Goal: Communication & Community: Answer question/provide support

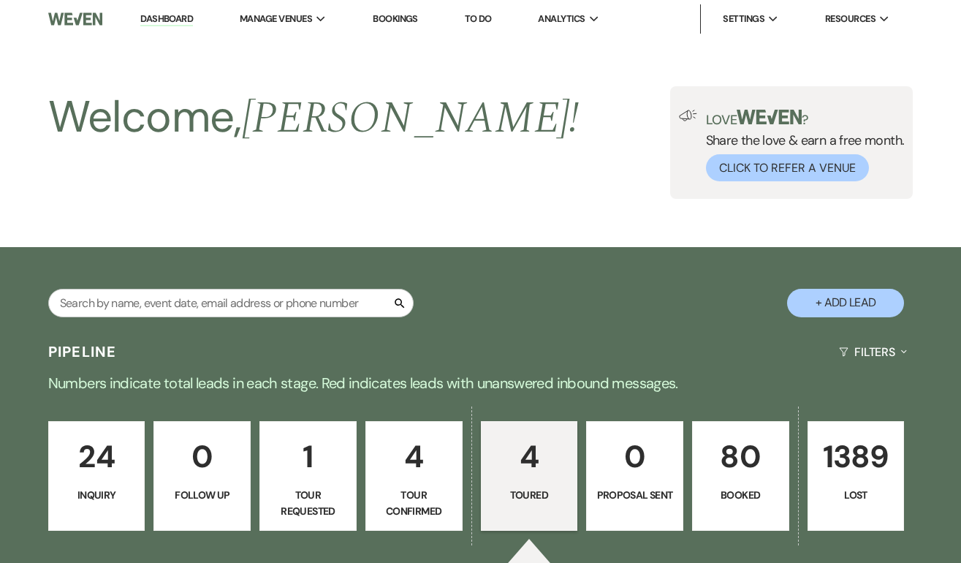
select select "5"
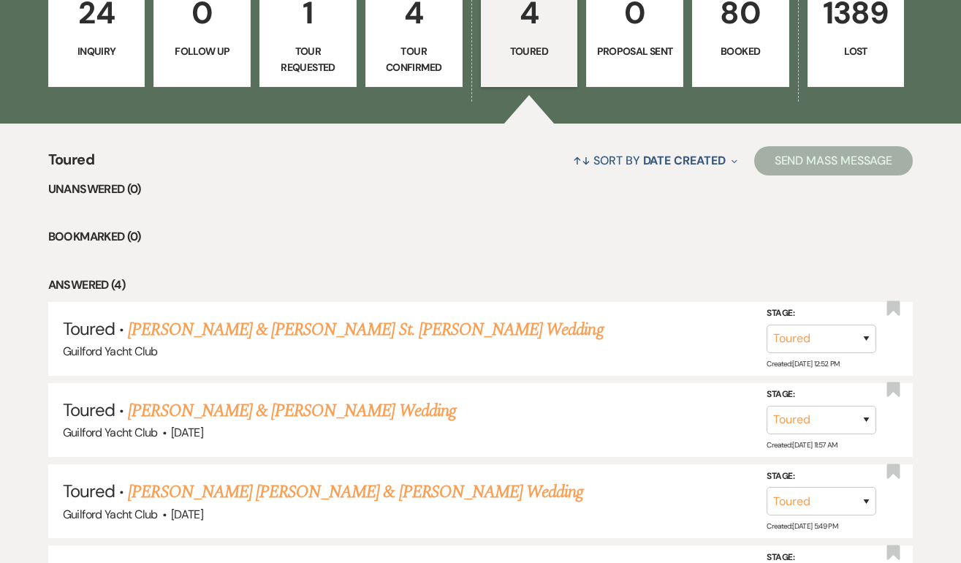
scroll to position [433, 0]
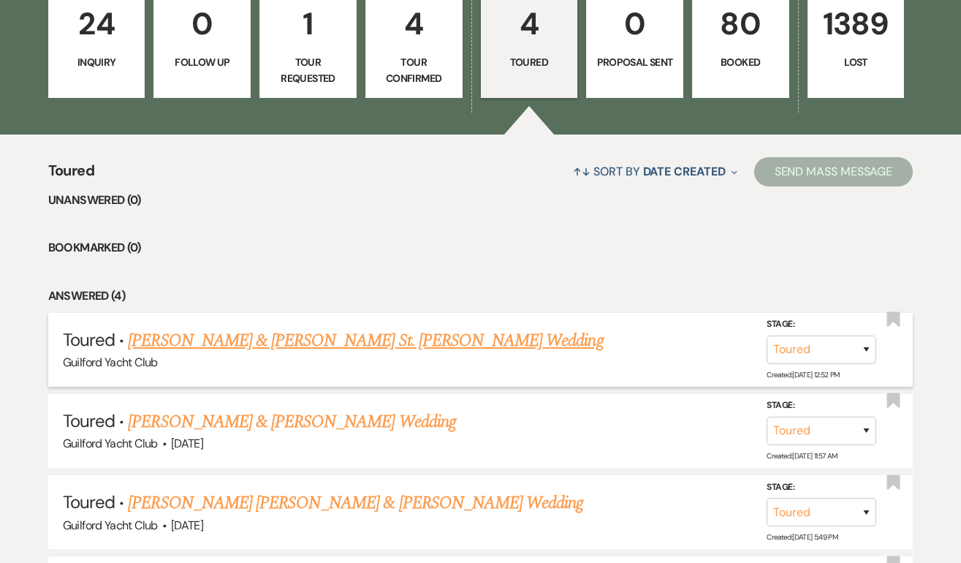
click at [266, 348] on link "[PERSON_NAME] & [PERSON_NAME] St. [PERSON_NAME] Wedding" at bounding box center [365, 340] width 475 height 26
select select "5"
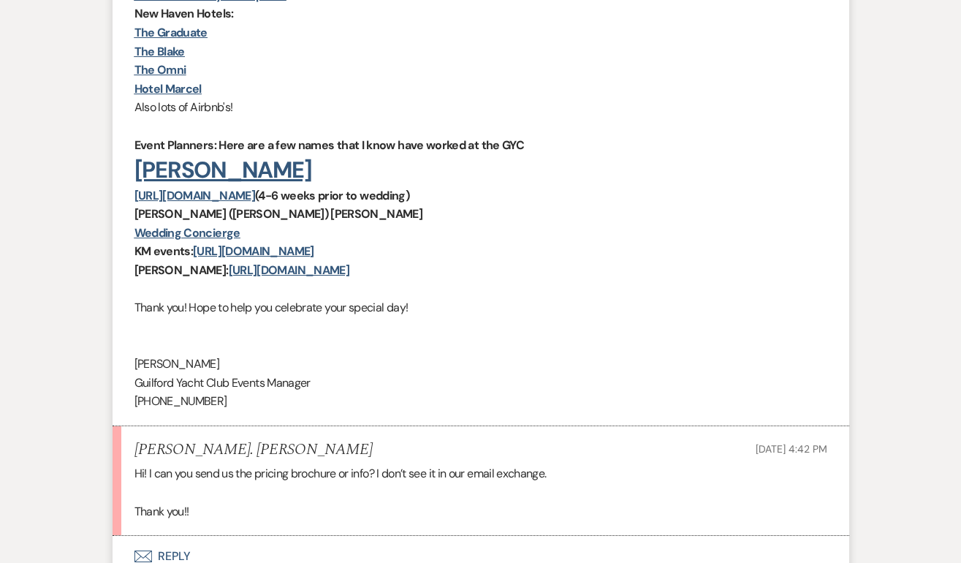
scroll to position [1142, 0]
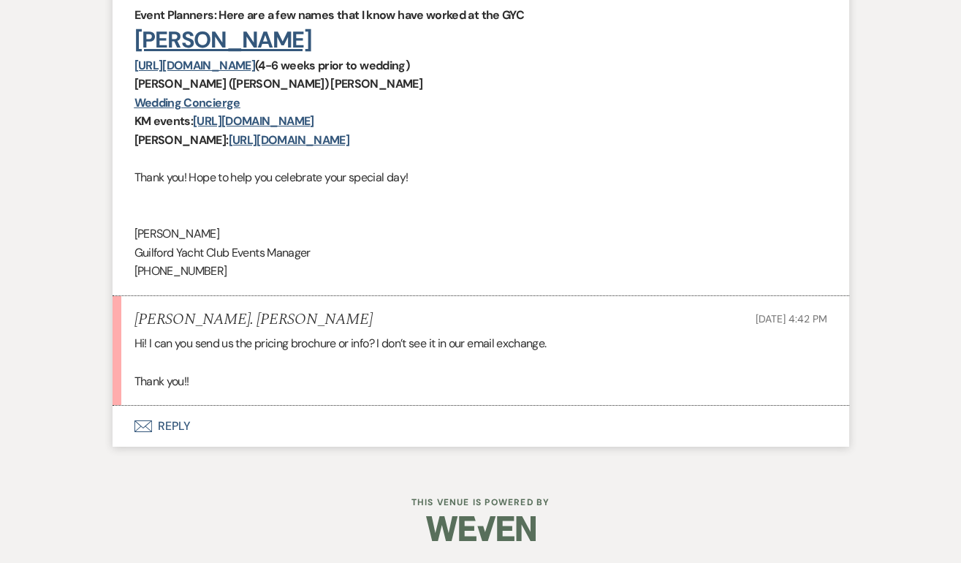
click at [176, 421] on button "Envelope Reply" at bounding box center [481, 426] width 737 height 41
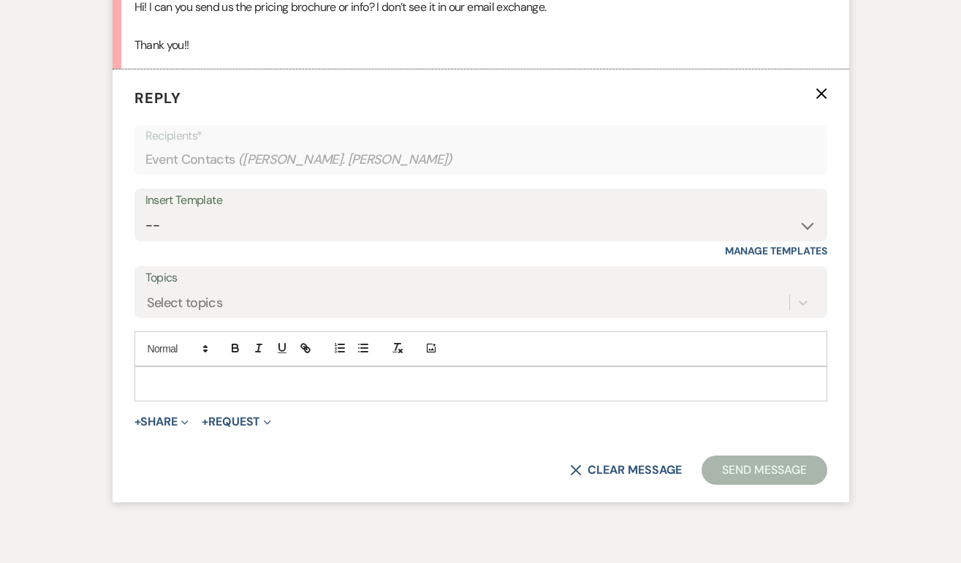
scroll to position [1483, 0]
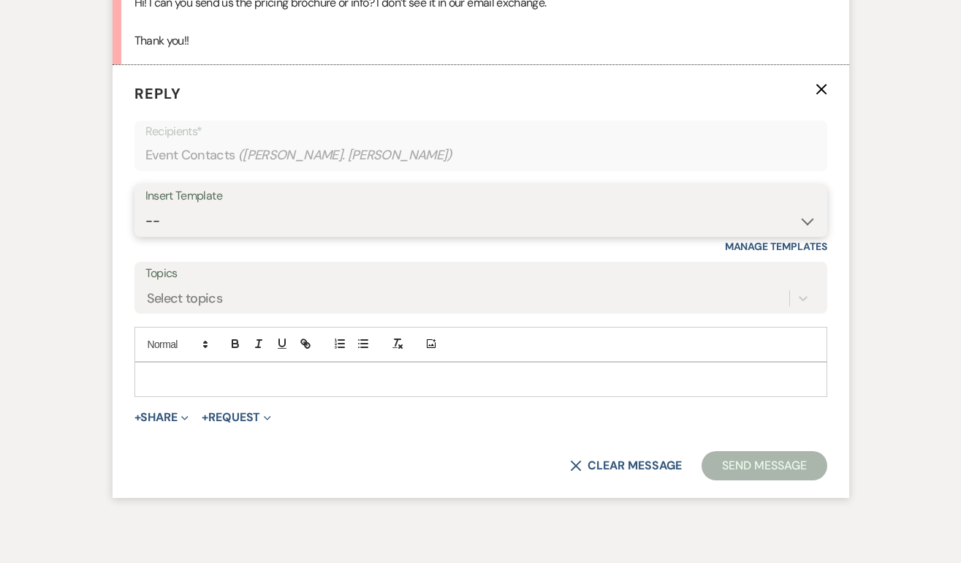
click at [190, 218] on select "-- Weven Planning Portal Introduction (Booked Events) Initial Inquiry Response …" at bounding box center [480, 221] width 671 height 29
select select "2020"
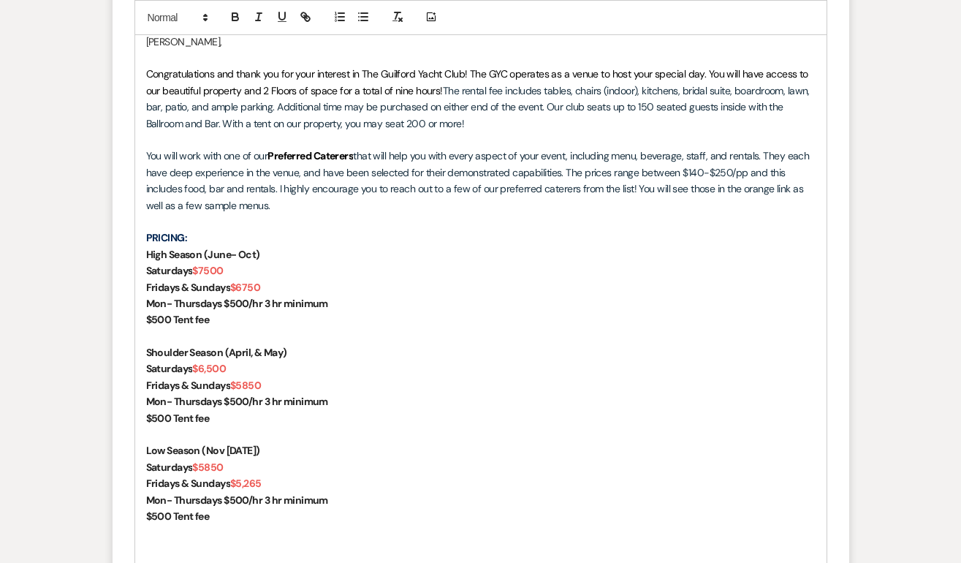
scroll to position [1806, 0]
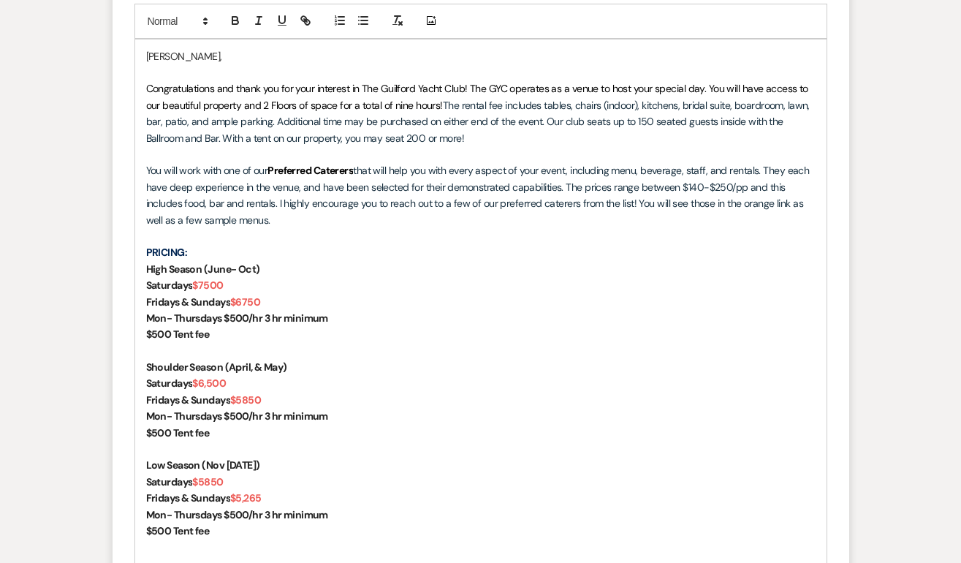
click at [205, 55] on p "[PERSON_NAME]," at bounding box center [481, 56] width 670 height 16
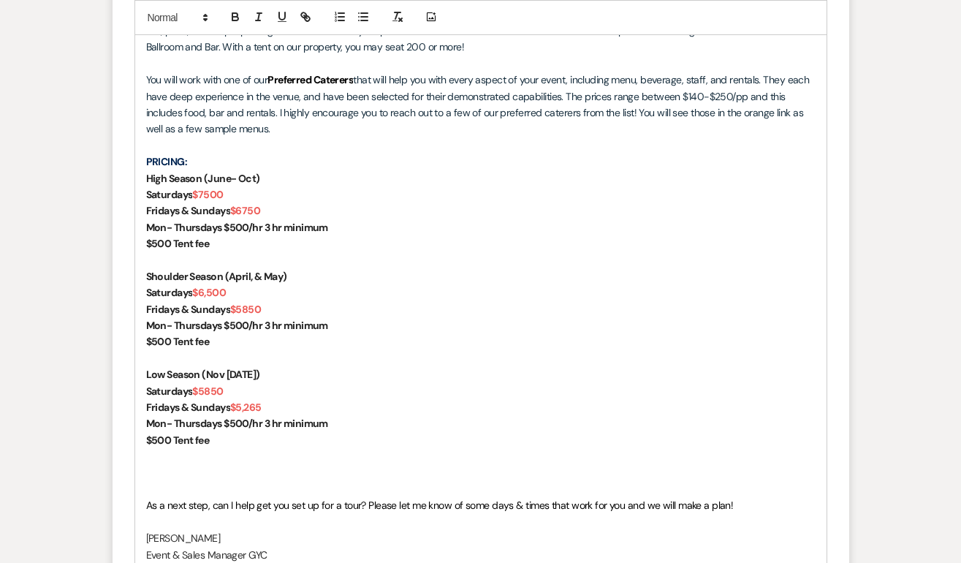
scroll to position [1934, 0]
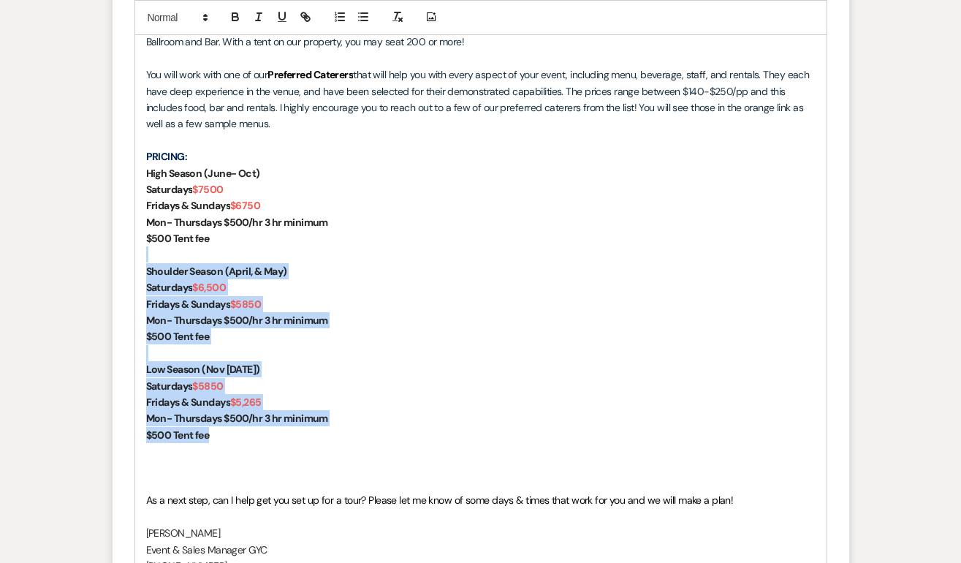
drag, startPoint x: 216, startPoint y: 439, endPoint x: 124, endPoint y: 255, distance: 205.3
click at [124, 255] on form "Reply X Draft saved! Recipients* Event Contacts ( [PERSON_NAME]. [PERSON_NAME] …" at bounding box center [481, 207] width 737 height 1188
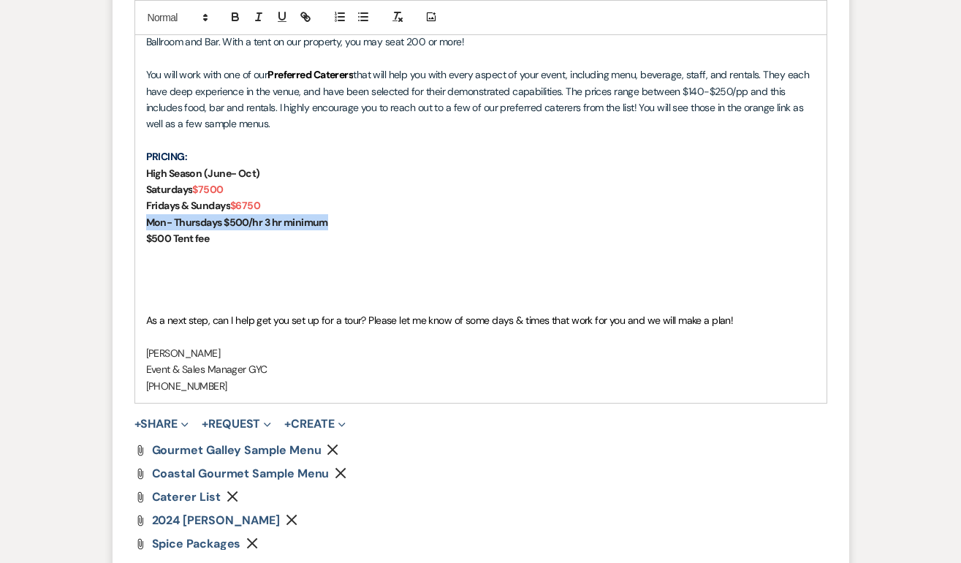
drag, startPoint x: 341, startPoint y: 219, endPoint x: 143, endPoint y: 224, distance: 197.5
click at [143, 224] on div "[PERSON_NAME], Here is our intro email which you never received, Pricing is bel…" at bounding box center [481, 157] width 692 height 492
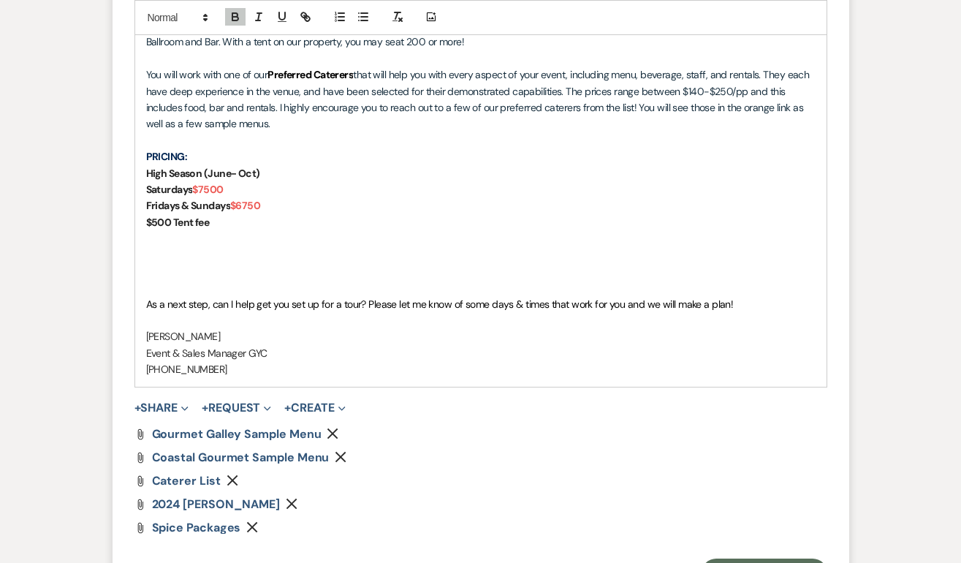
click at [162, 281] on p at bounding box center [481, 287] width 670 height 16
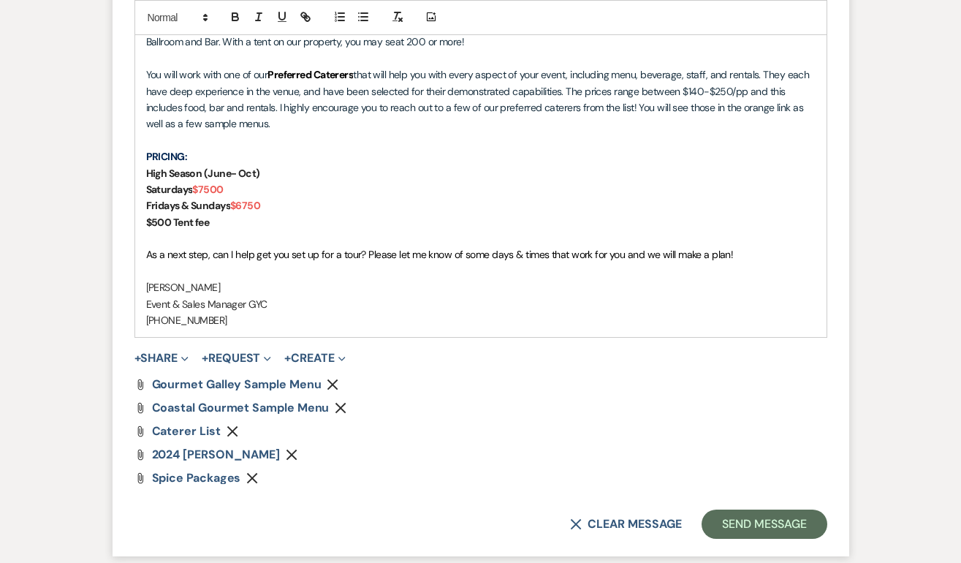
drag, startPoint x: 754, startPoint y: 242, endPoint x: 520, endPoint y: 243, distance: 233.2
click at [520, 243] on p at bounding box center [481, 238] width 670 height 16
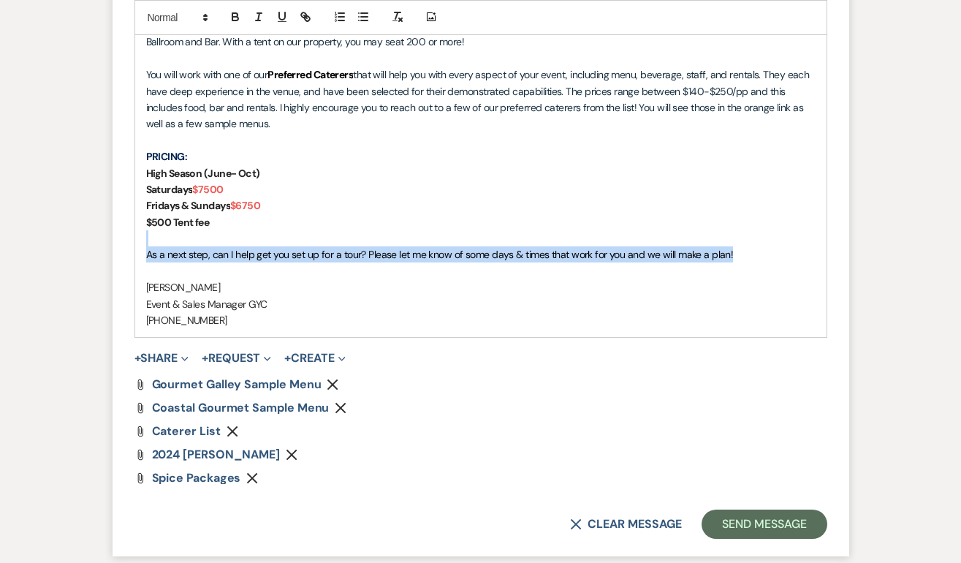
drag, startPoint x: 742, startPoint y: 251, endPoint x: 295, endPoint y: 175, distance: 453.8
click at [242, 245] on div "[PERSON_NAME], Here is our intro email which you never received, Pricing is bel…" at bounding box center [481, 124] width 692 height 427
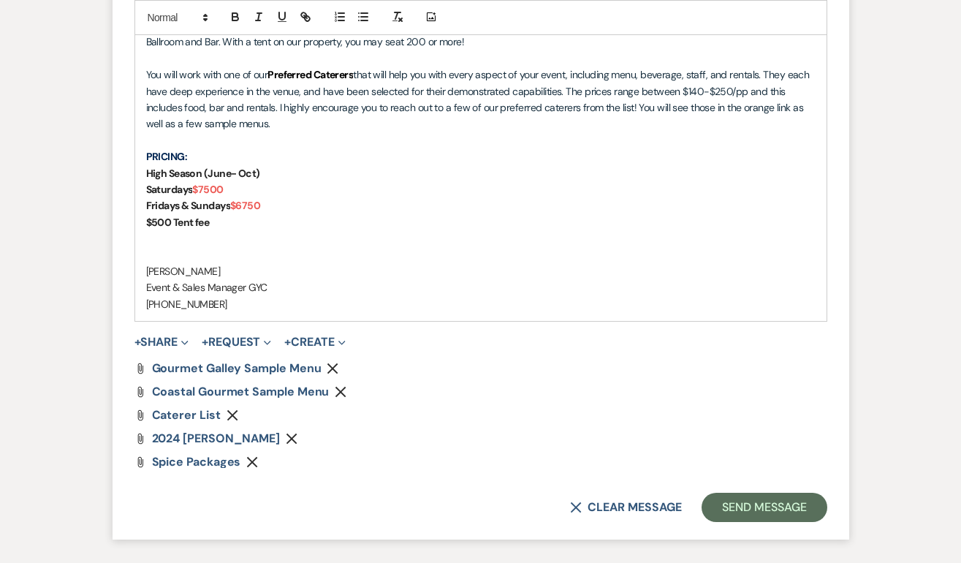
click at [298, 441] on icon "Remove" at bounding box center [292, 439] width 12 height 12
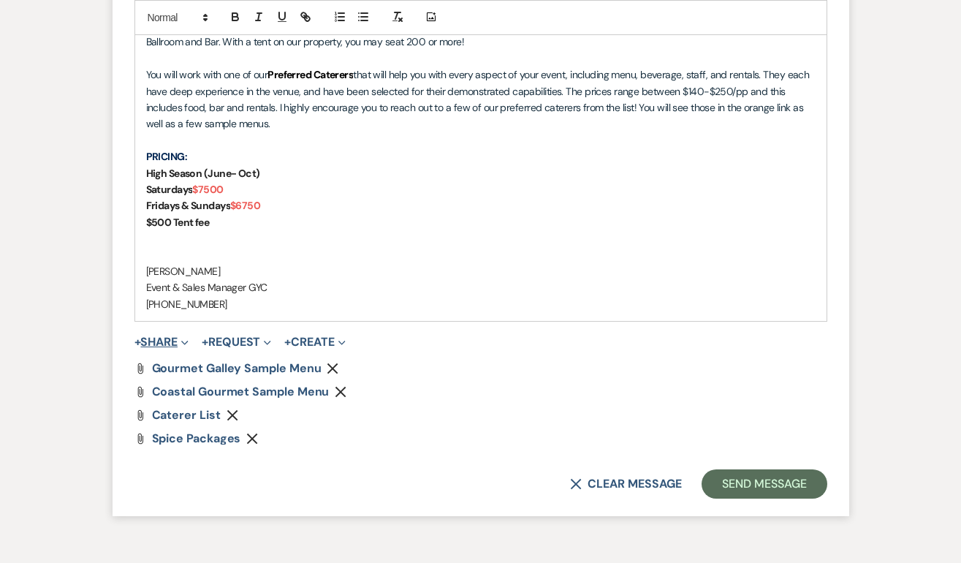
click at [154, 337] on button "+ Share Expand" at bounding box center [162, 342] width 55 height 12
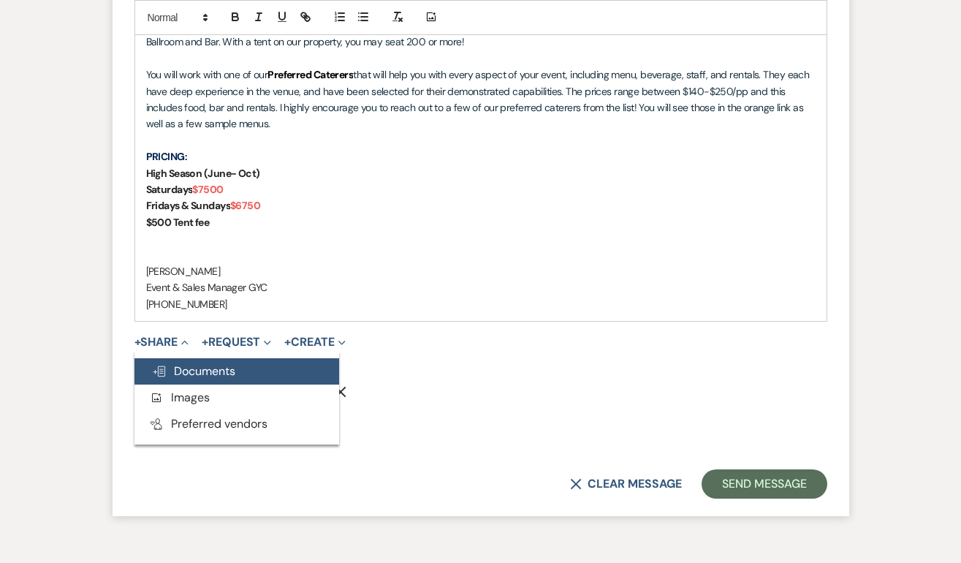
click at [200, 382] on button "Doc Upload Documents" at bounding box center [237, 371] width 205 height 26
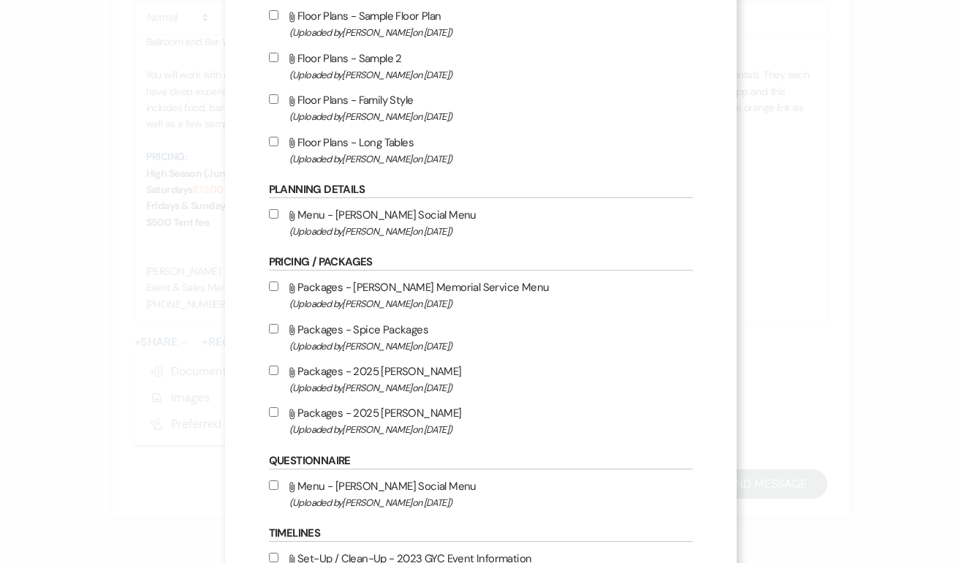
scroll to position [374, 0]
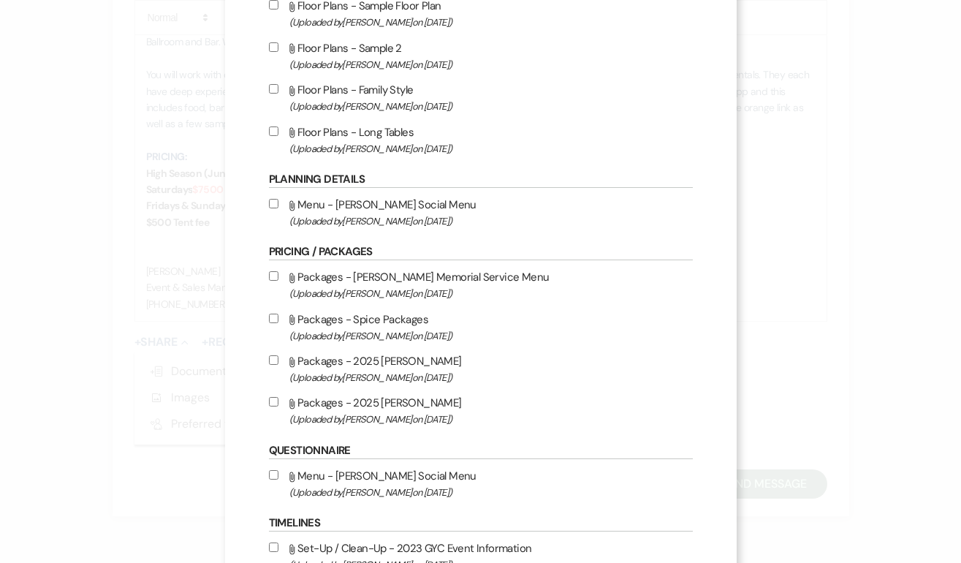
click at [273, 406] on input "Attach File Packages - 2025 [PERSON_NAME] (Uploaded by [PERSON_NAME] on [DATE] )" at bounding box center [274, 402] width 10 height 10
checkbox input "true"
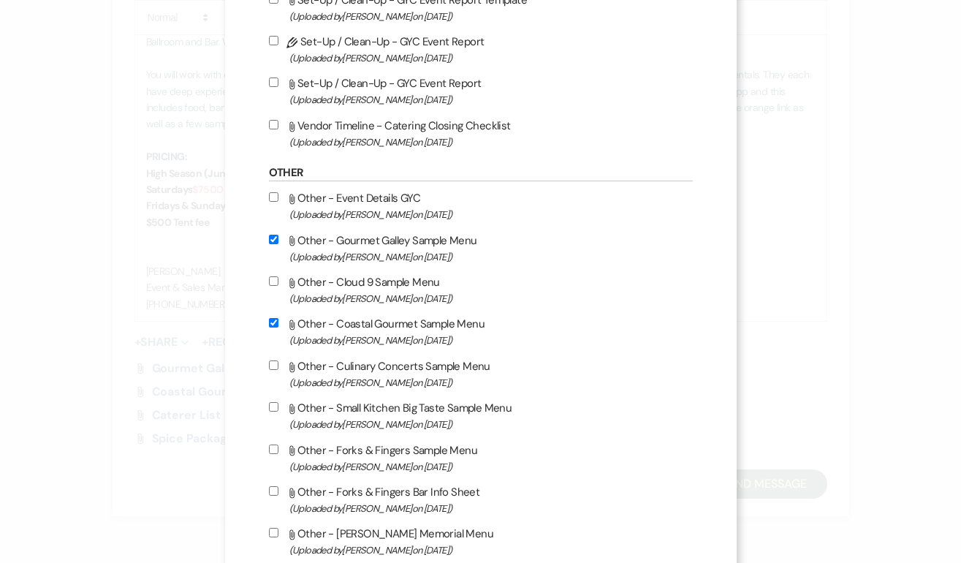
scroll to position [1185, 0]
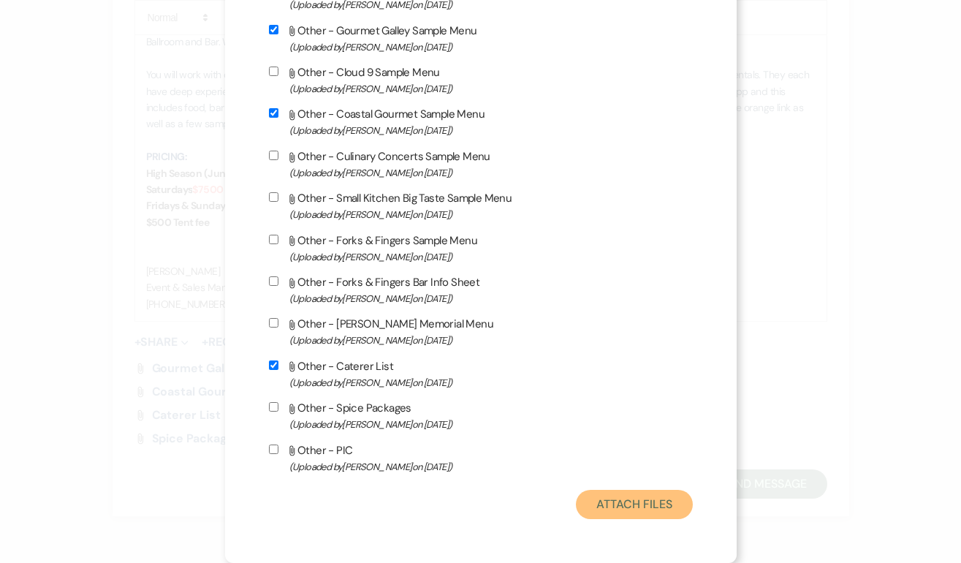
click at [607, 498] on button "Attach Files" at bounding box center [634, 504] width 116 height 29
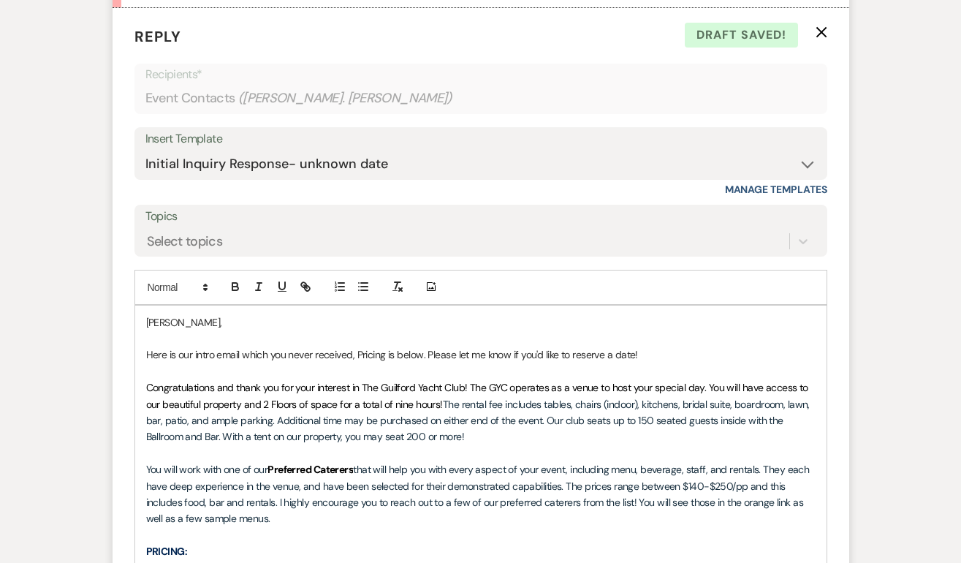
scroll to position [1631, 0]
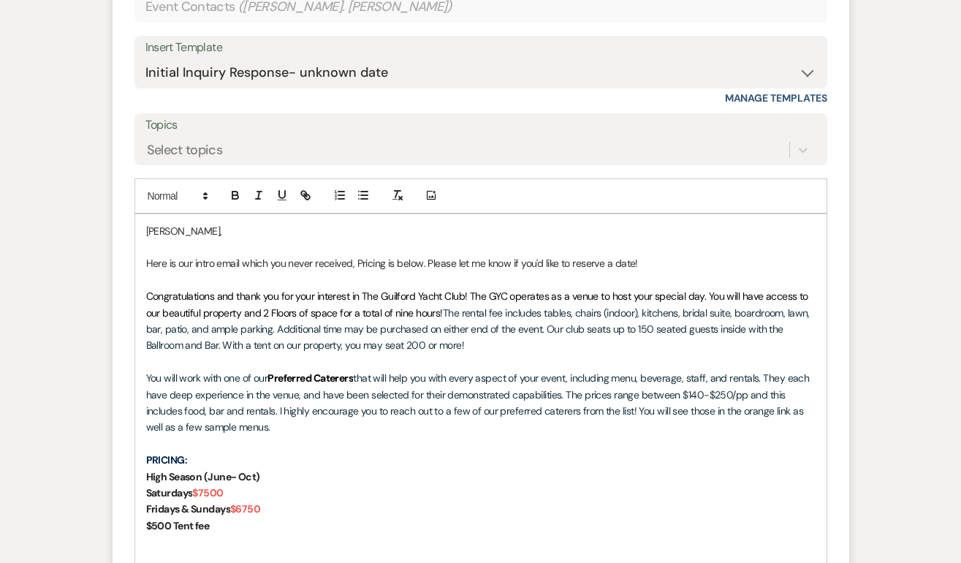
click at [365, 263] on p "Here is our intro email which you never received, Pricing is below. Please let …" at bounding box center [481, 263] width 670 height 16
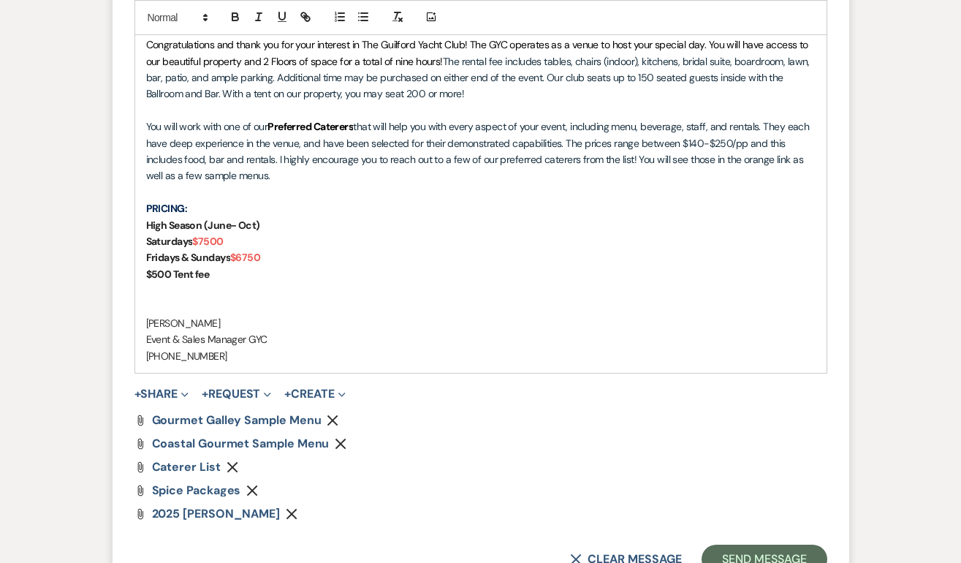
scroll to position [2044, 0]
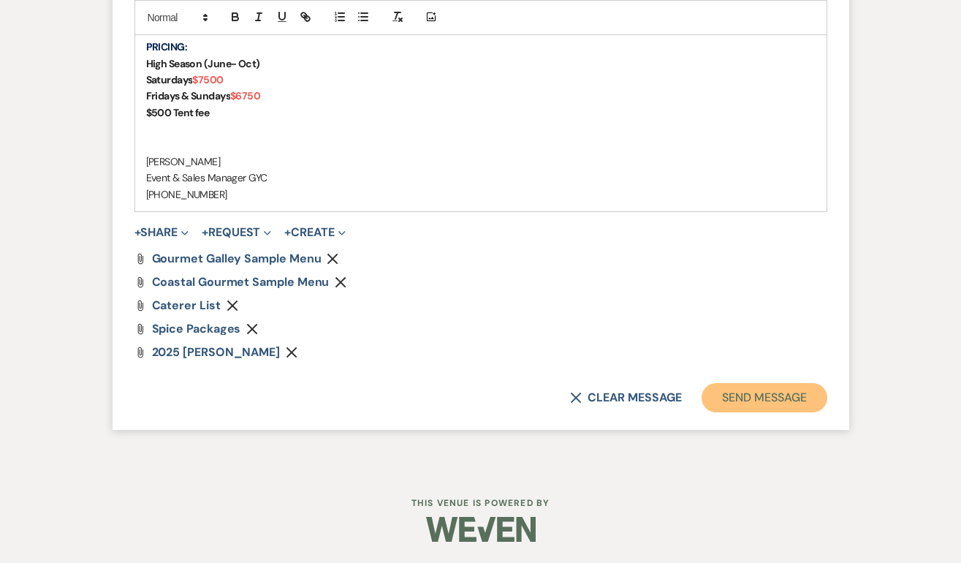
click at [739, 396] on button "Send Message" at bounding box center [764, 397] width 125 height 29
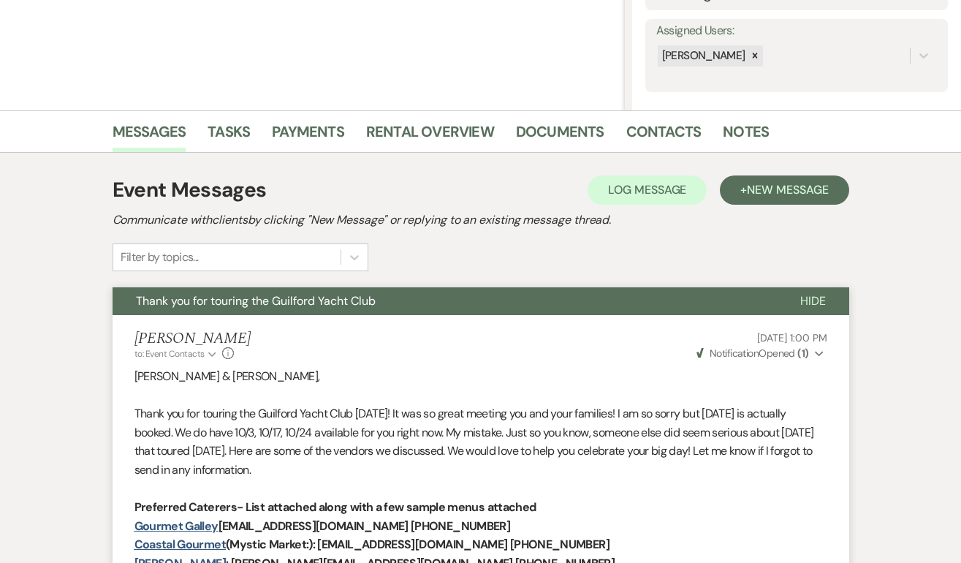
scroll to position [0, 0]
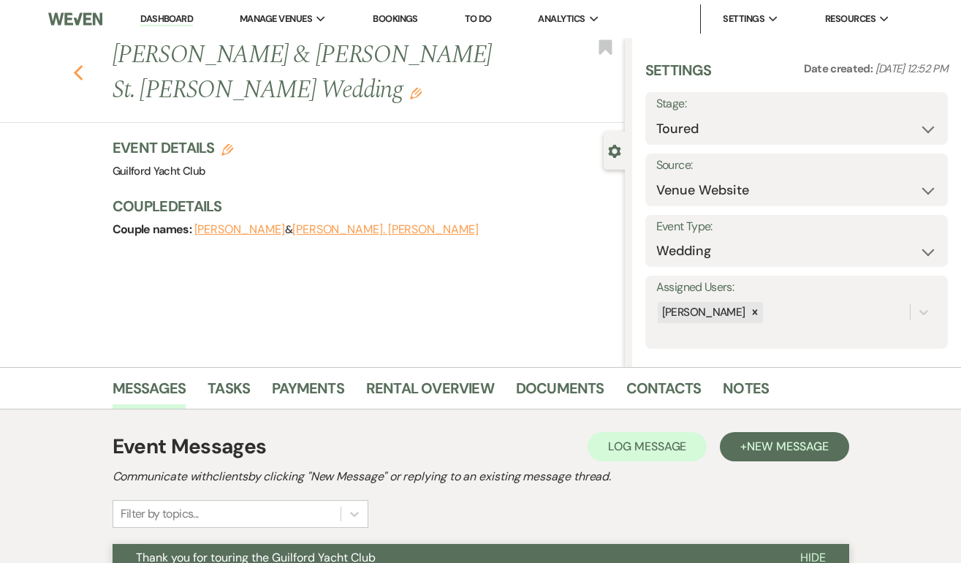
click at [75, 65] on use "button" at bounding box center [78, 73] width 10 height 16
select select "5"
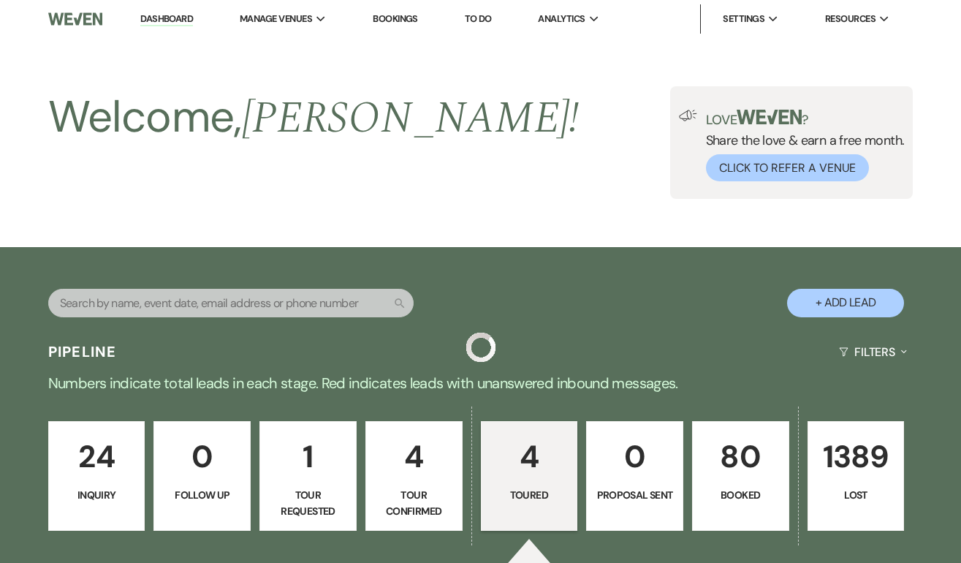
scroll to position [433, 0]
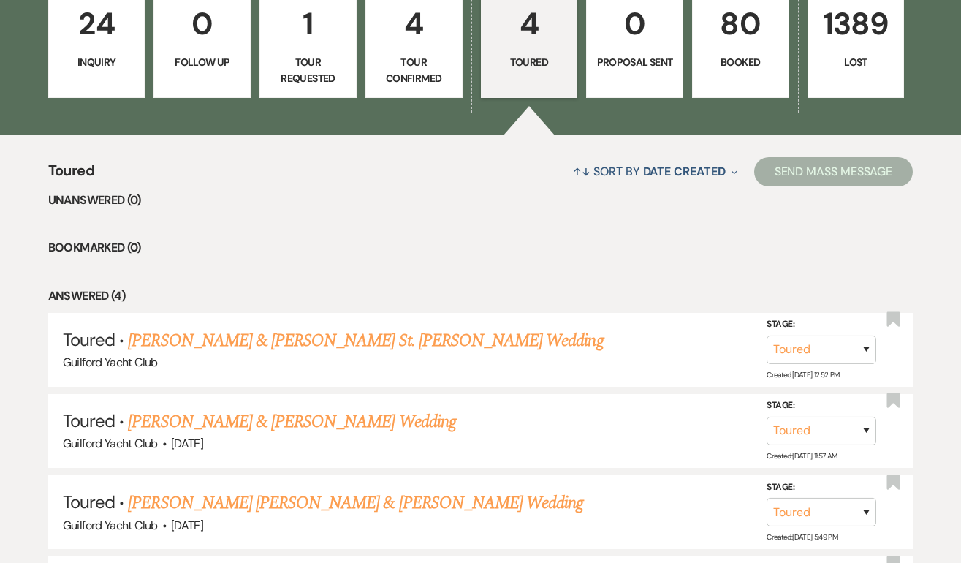
click at [507, 72] on link "4 Toured" at bounding box center [529, 43] width 97 height 110
click at [537, 42] on p "4" at bounding box center [530, 23] width 78 height 49
click at [529, 25] on p "4" at bounding box center [530, 23] width 78 height 49
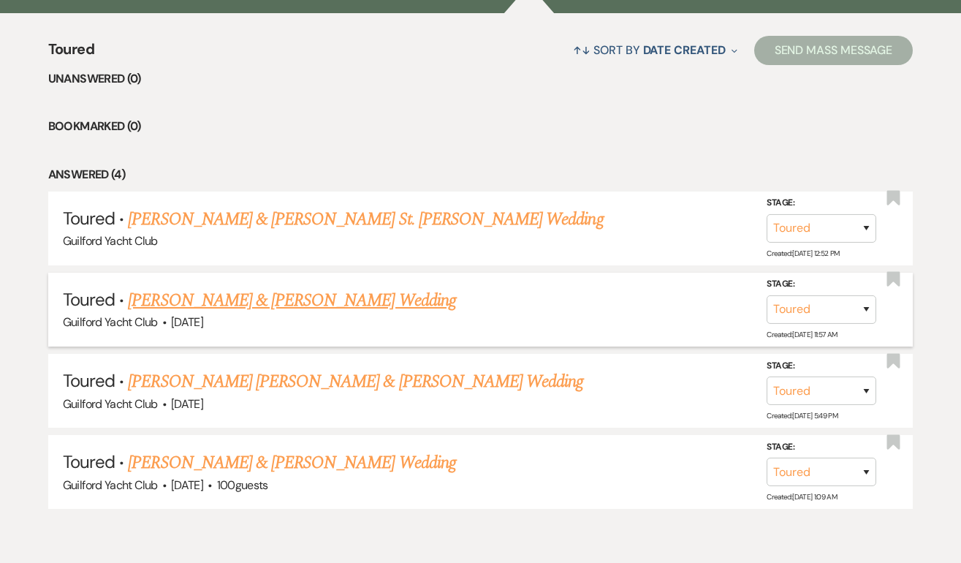
scroll to position [558, 0]
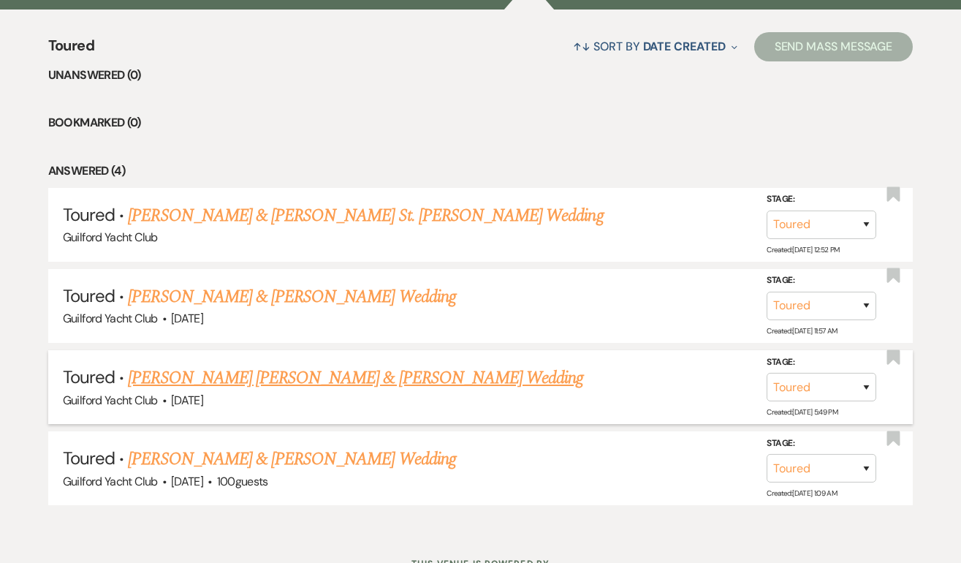
click at [274, 375] on link "[PERSON_NAME] [PERSON_NAME] & [PERSON_NAME] Wedding" at bounding box center [355, 378] width 455 height 26
select select "5"
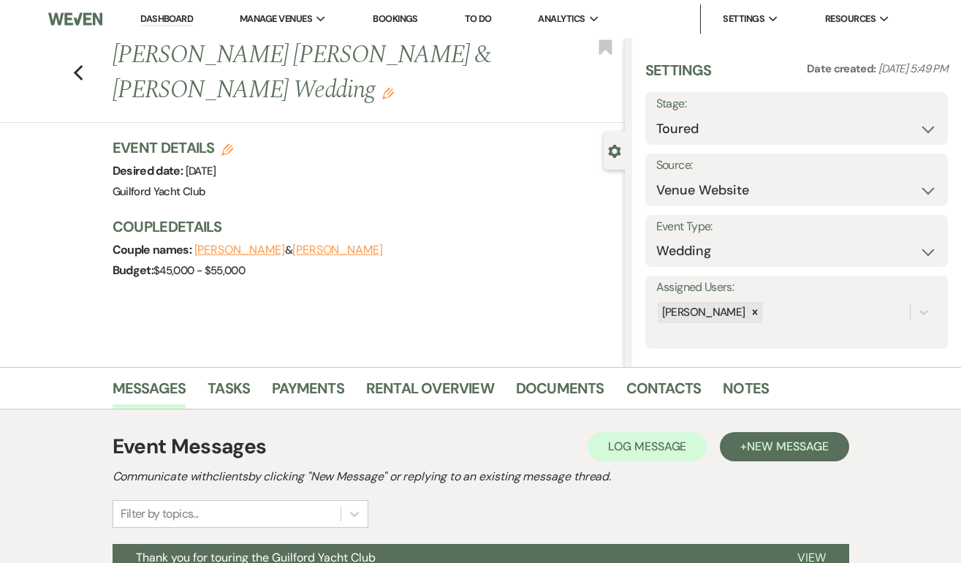
scroll to position [217, 0]
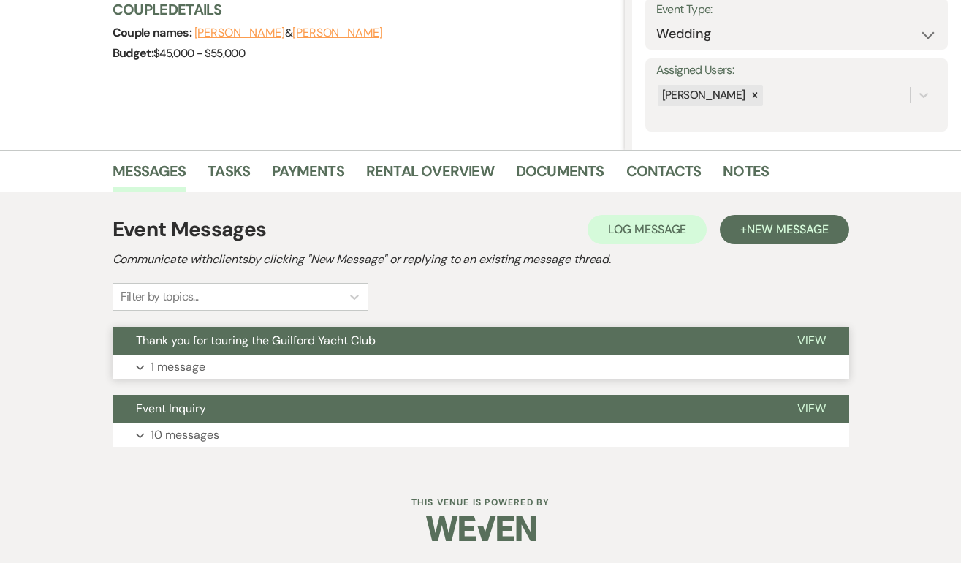
click at [824, 338] on span "View" at bounding box center [812, 340] width 29 height 15
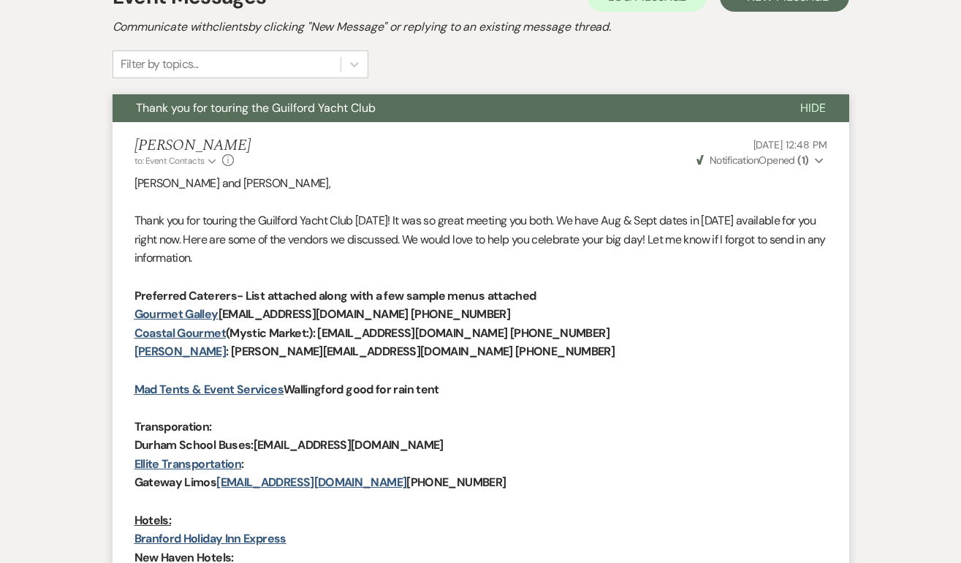
scroll to position [0, 0]
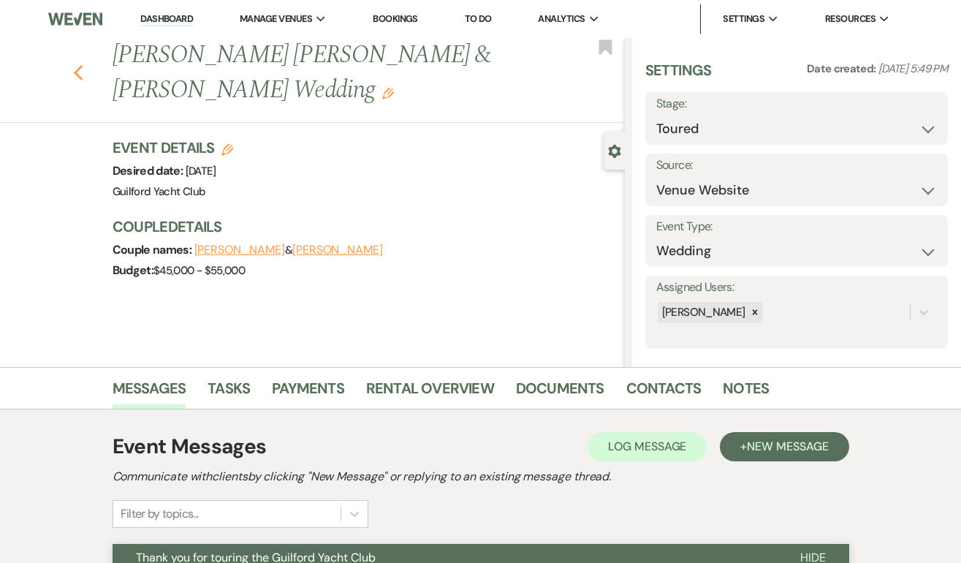
click at [77, 65] on use "button" at bounding box center [78, 73] width 10 height 16
select select "5"
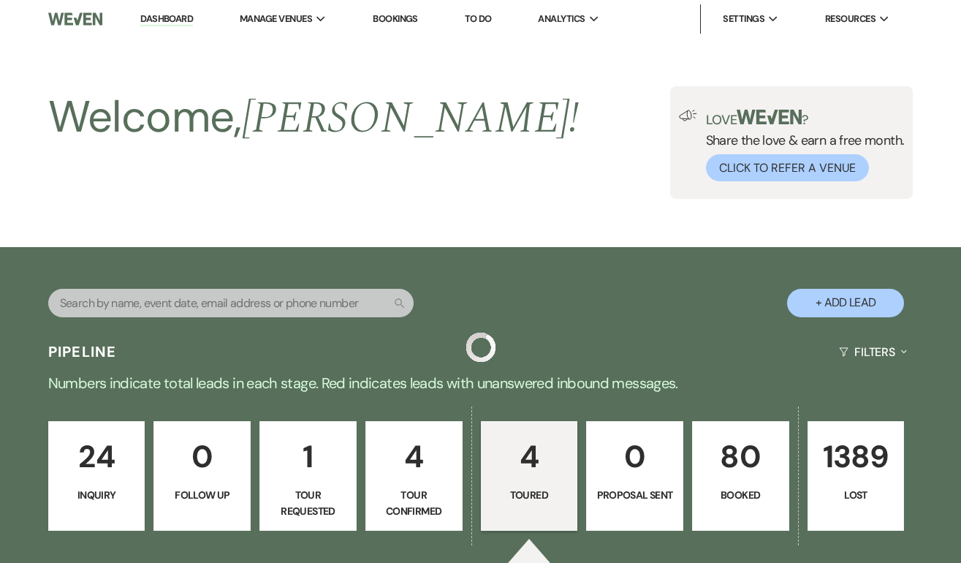
scroll to position [558, 0]
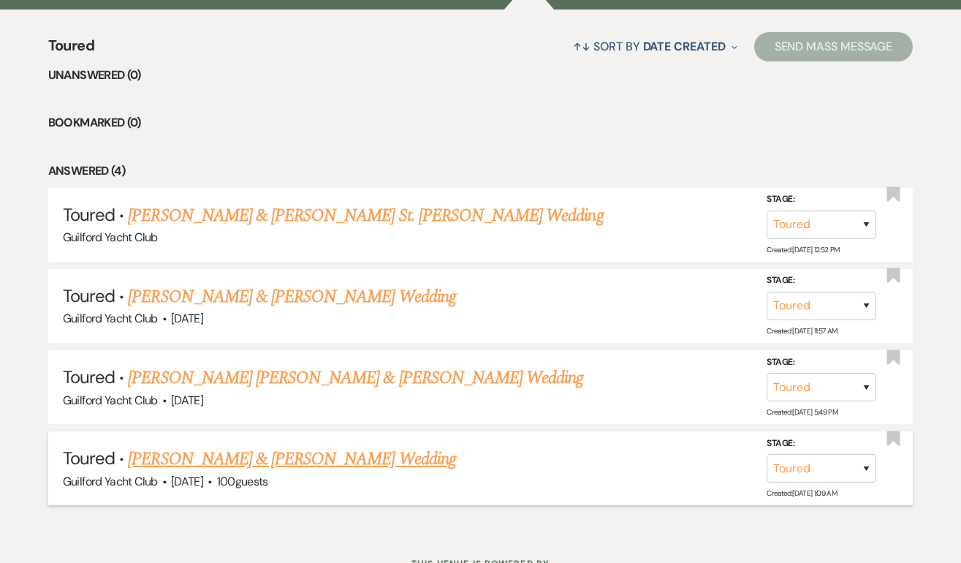
click at [248, 455] on link "[PERSON_NAME] & [PERSON_NAME] Wedding" at bounding box center [291, 459] width 327 height 26
select select "5"
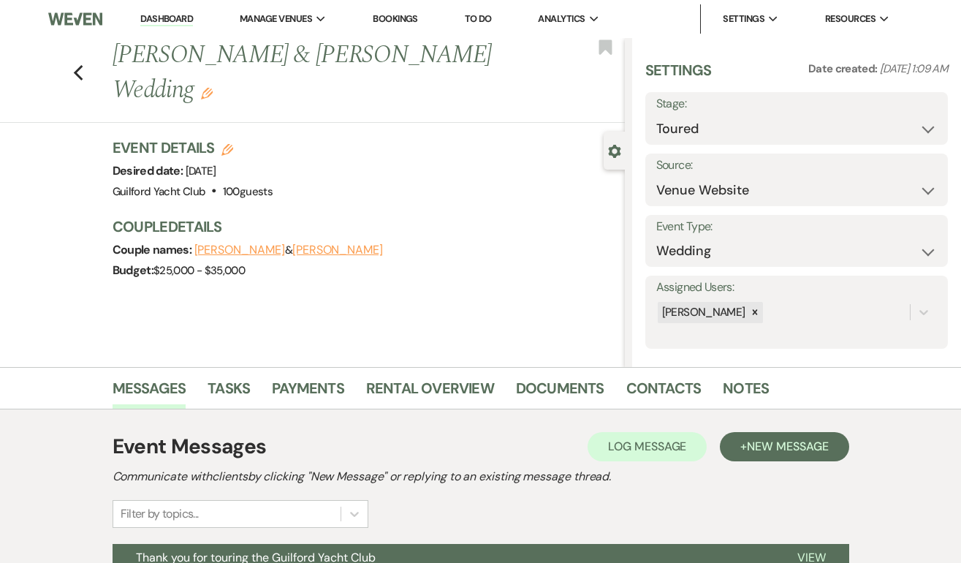
scroll to position [217, 0]
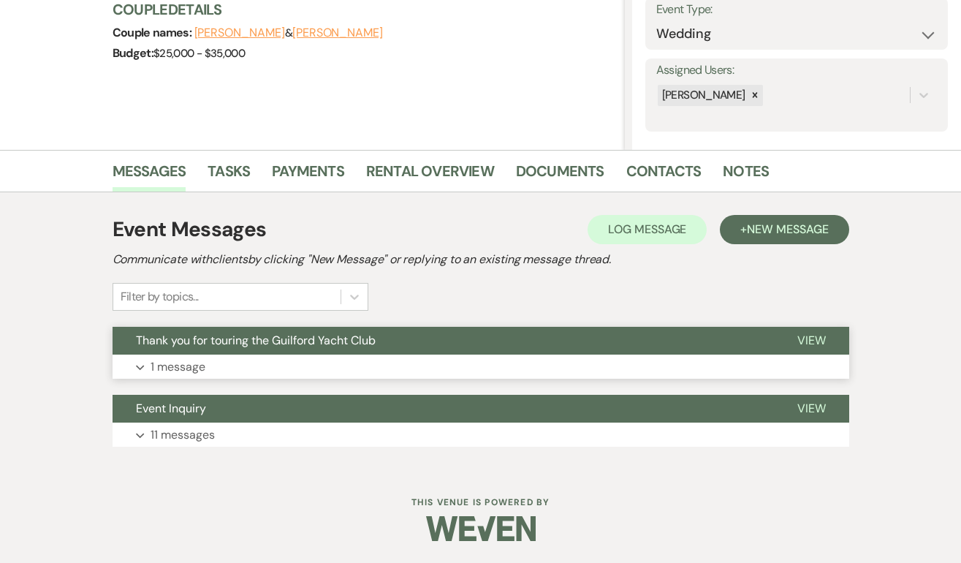
click at [799, 341] on span "View" at bounding box center [812, 340] width 29 height 15
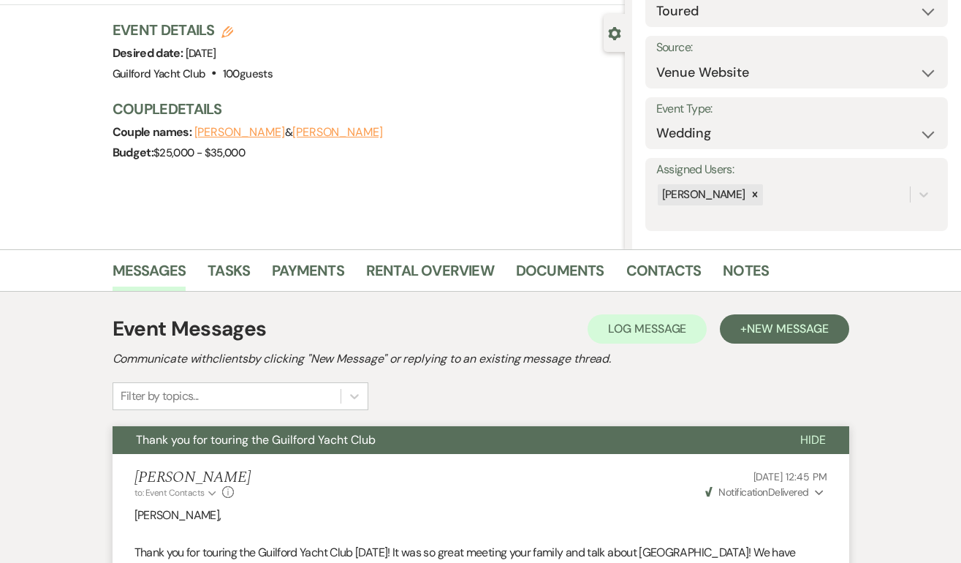
scroll to position [0, 0]
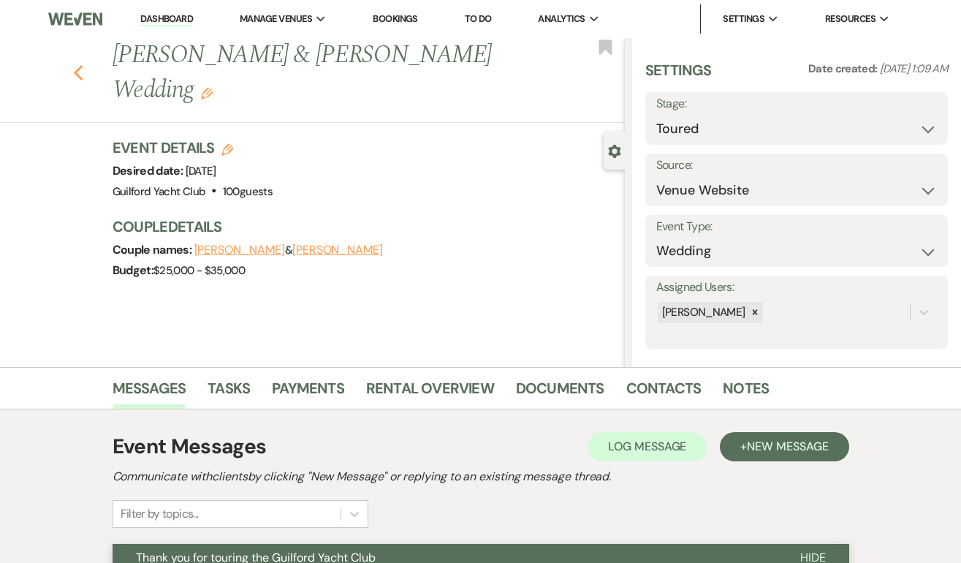
click at [76, 65] on use "button" at bounding box center [78, 73] width 10 height 16
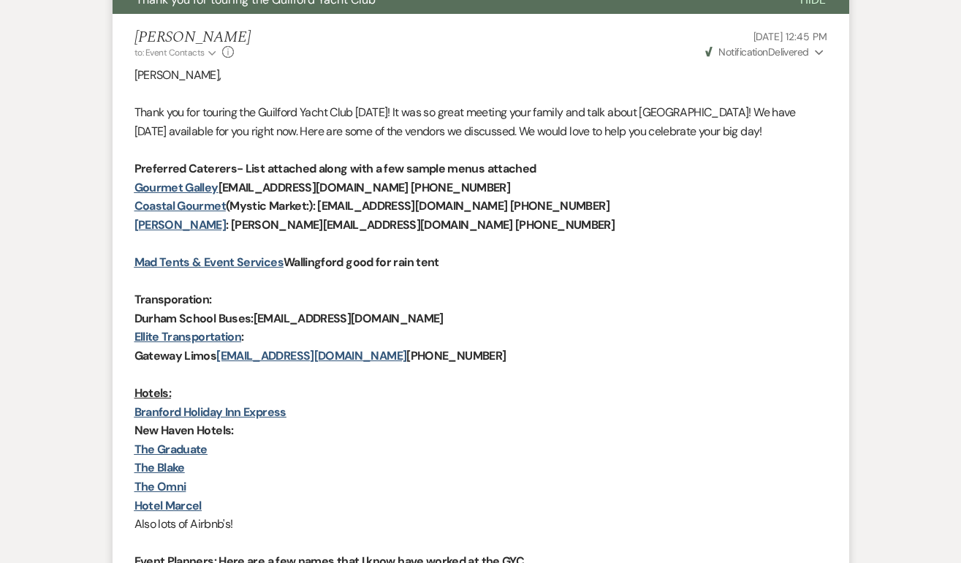
select select "5"
